Goal: Check status: Check status

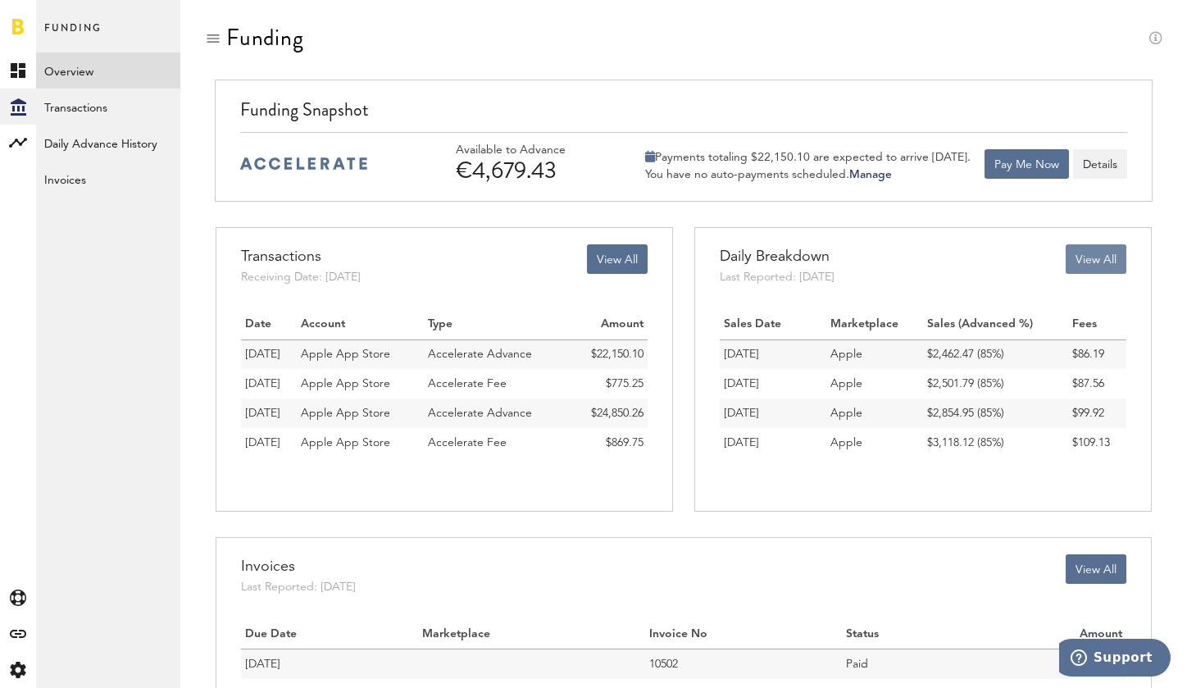
click at [1094, 262] on button "View All" at bounding box center [1096, 259] width 61 height 30
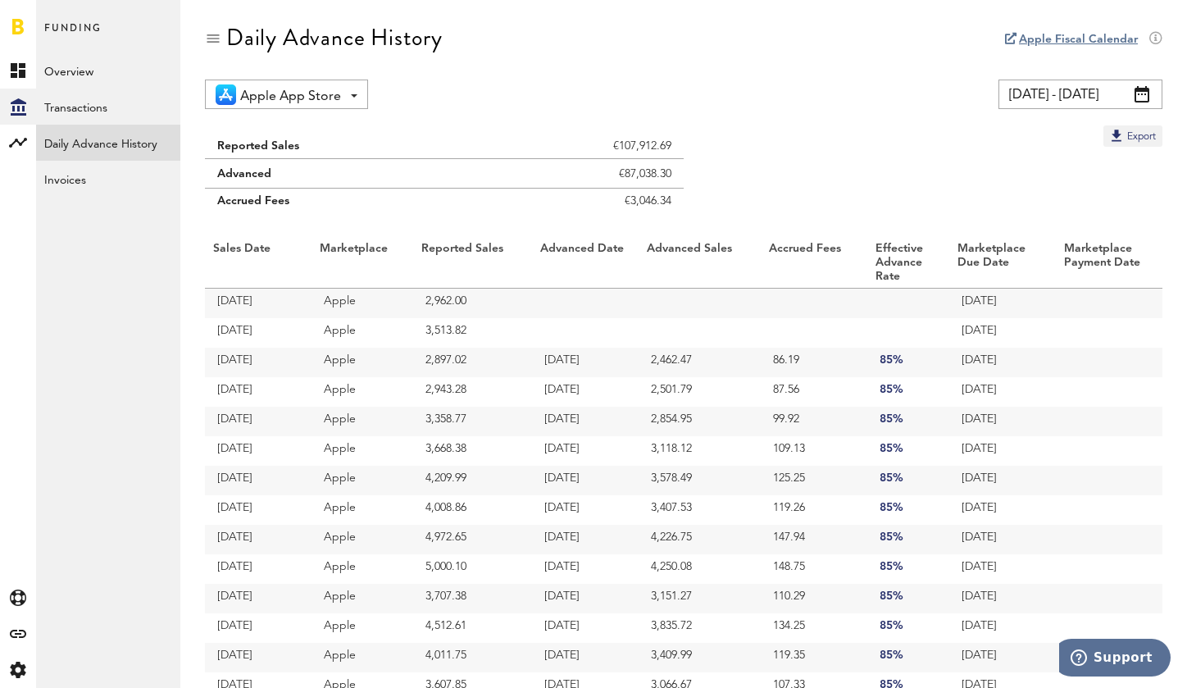
click at [49, 32] on span "Funding" at bounding box center [72, 35] width 57 height 34
click at [54, 69] on link "Overview" at bounding box center [108, 70] width 144 height 36
